Goal: Task Accomplishment & Management: Use online tool/utility

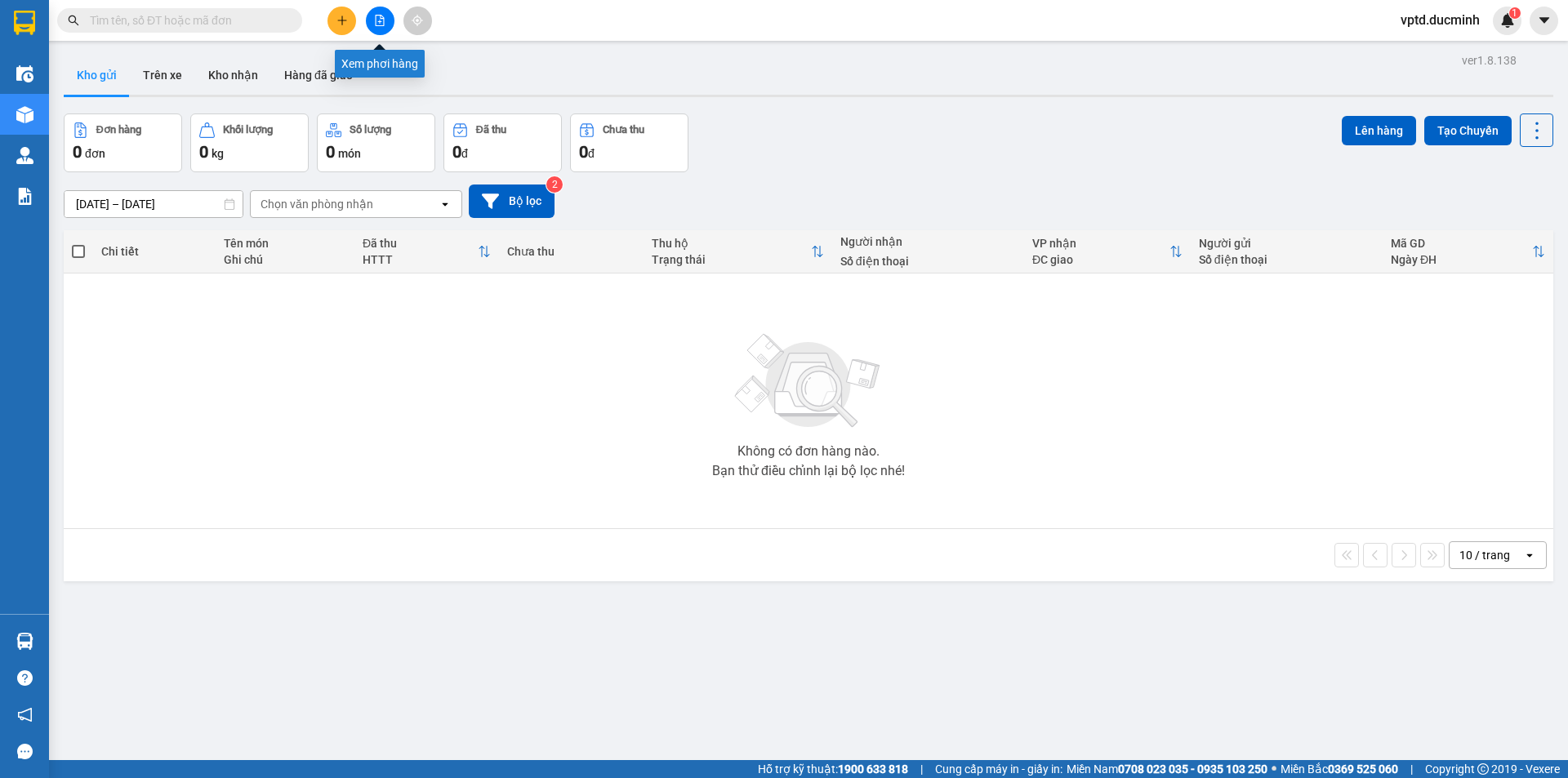
click at [387, 21] on button at bounding box center [380, 21] width 29 height 29
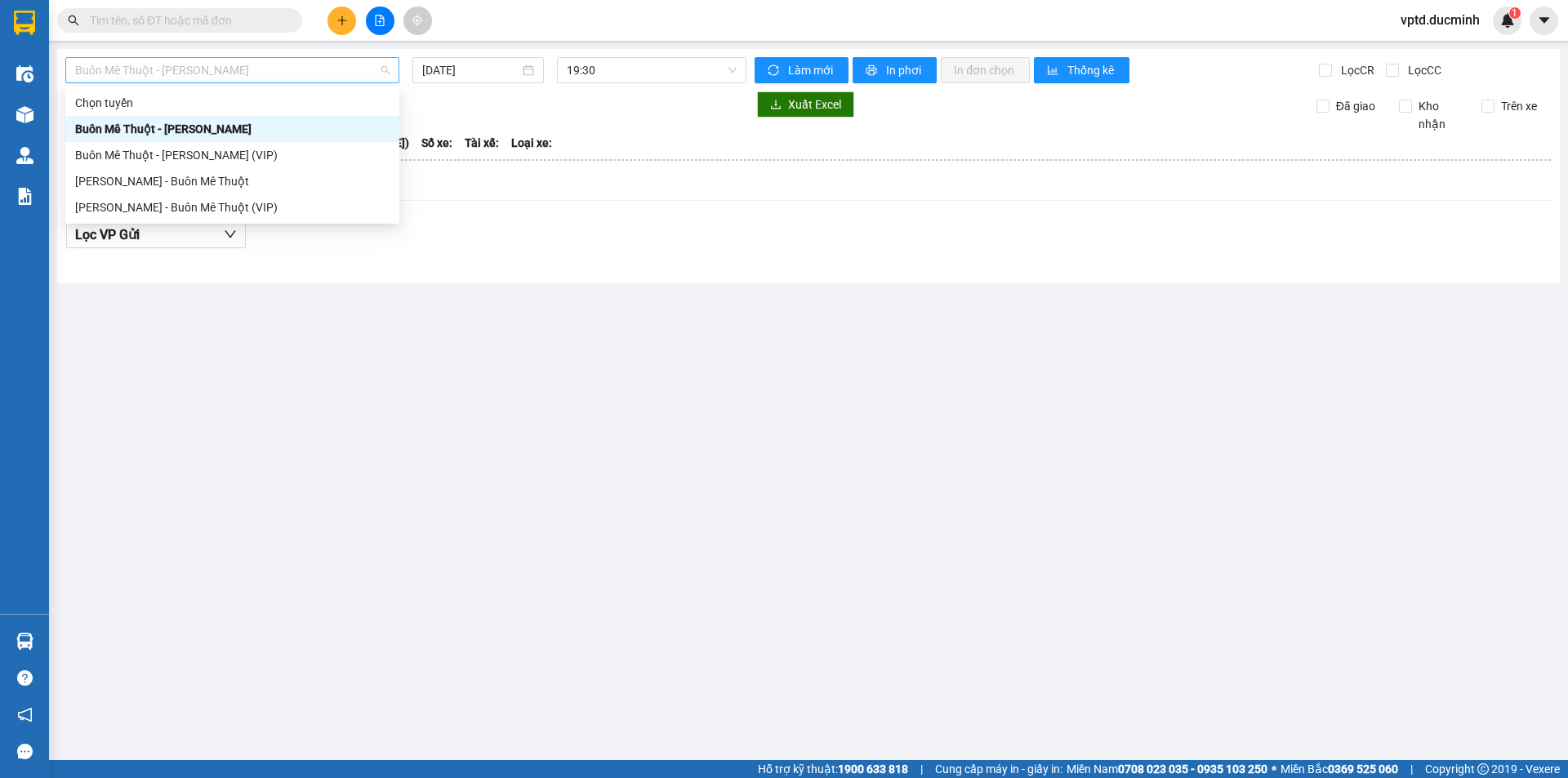
click at [314, 70] on span "Buôn Mê Thuột - [PERSON_NAME]" at bounding box center [233, 70] width 314 height 25
click at [227, 150] on div "Buôn Mê Thuột - [PERSON_NAME] (VIP)" at bounding box center [233, 155] width 314 height 18
type input "[DATE]"
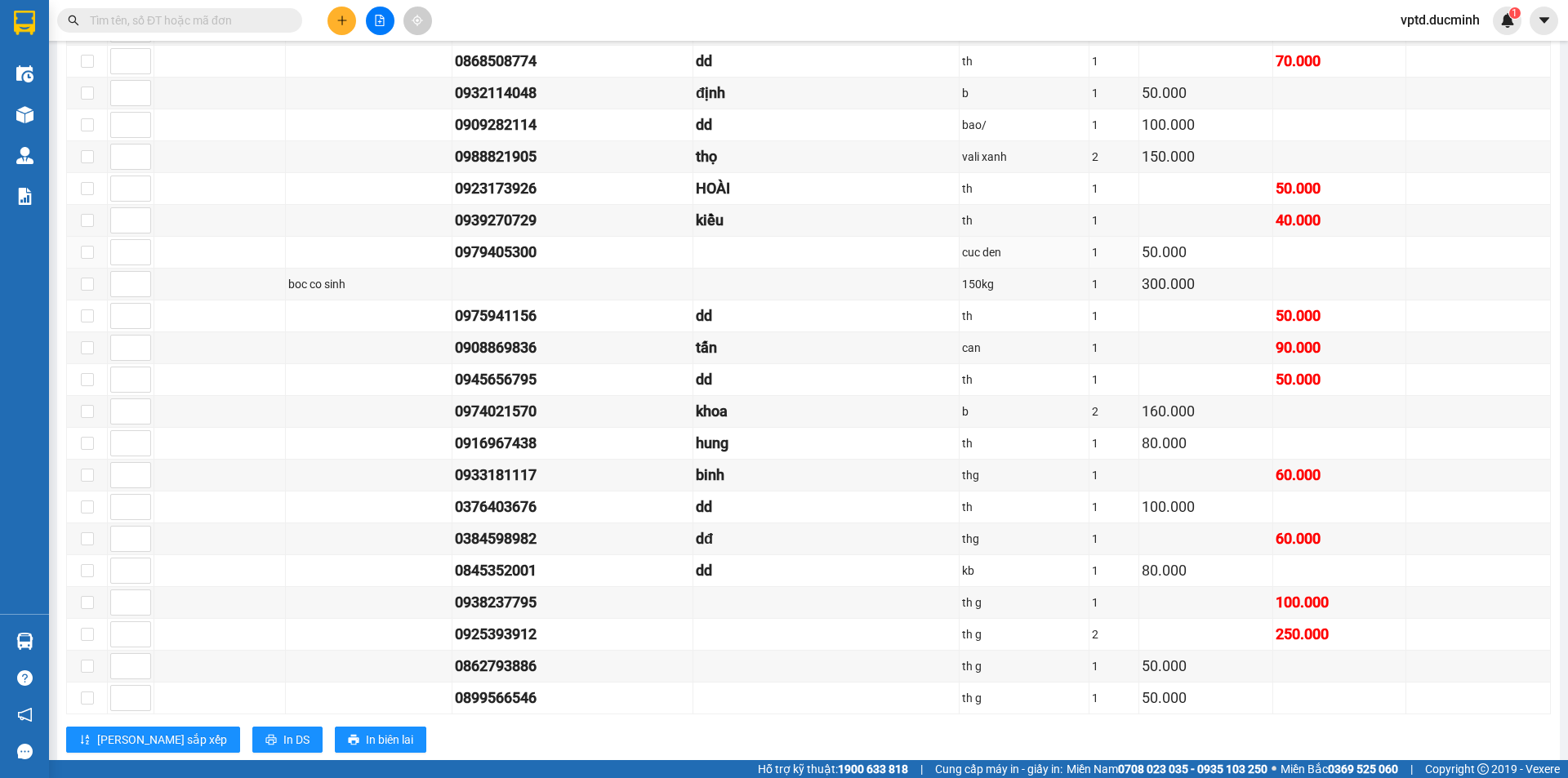
scroll to position [1582, 0]
